Goal: Use online tool/utility

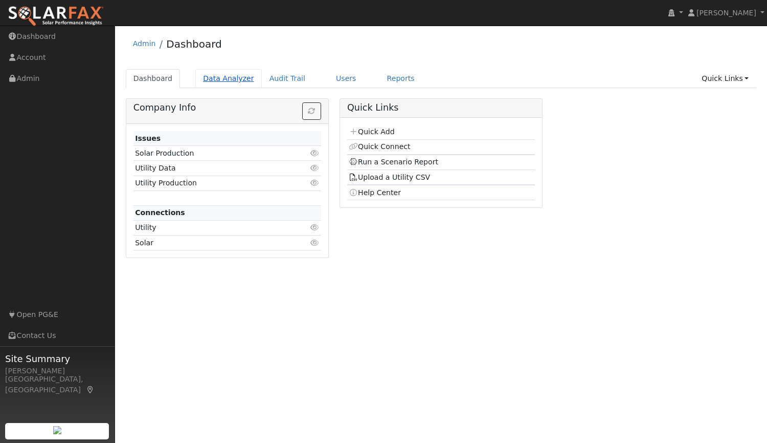
click at [218, 77] on link "Data Analyzer" at bounding box center [228, 78] width 67 height 19
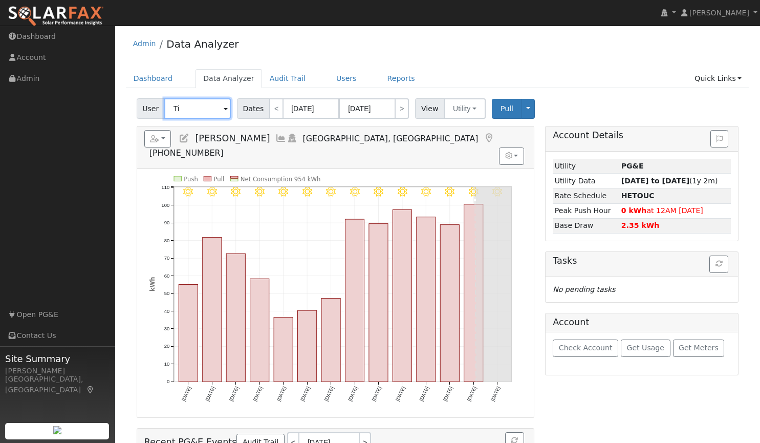
type input "T"
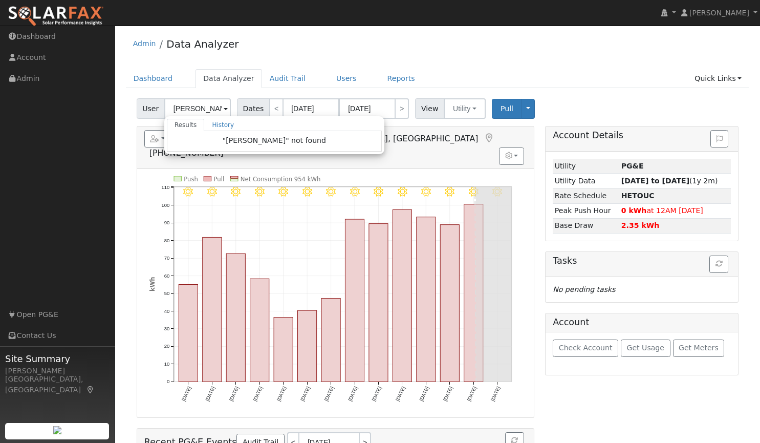
click at [448, 34] on div "Admin Data Analyzer" at bounding box center [438, 46] width 624 height 31
type input "Tiffany Moore"
